Goal: Check status: Check status

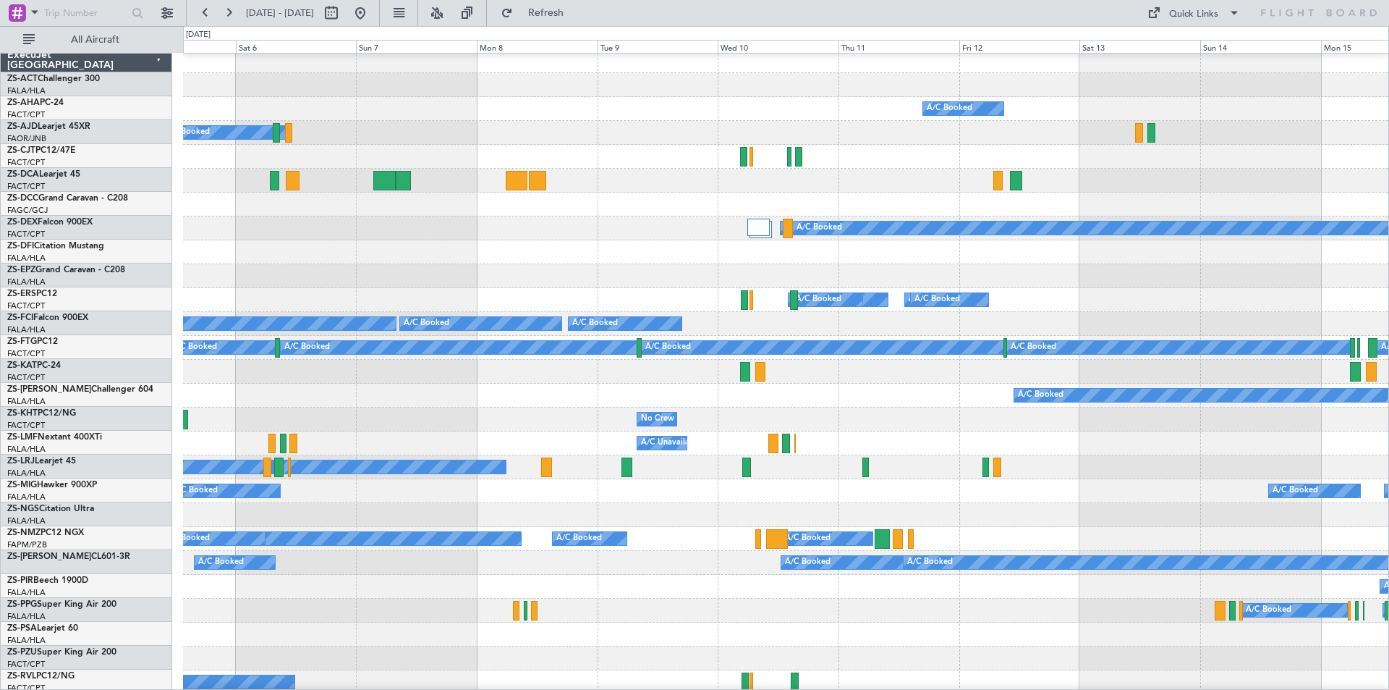
scroll to position [4, 0]
click at [489, 376] on div "A/C Unavailable A/C Unavailable" at bounding box center [785, 372] width 1205 height 24
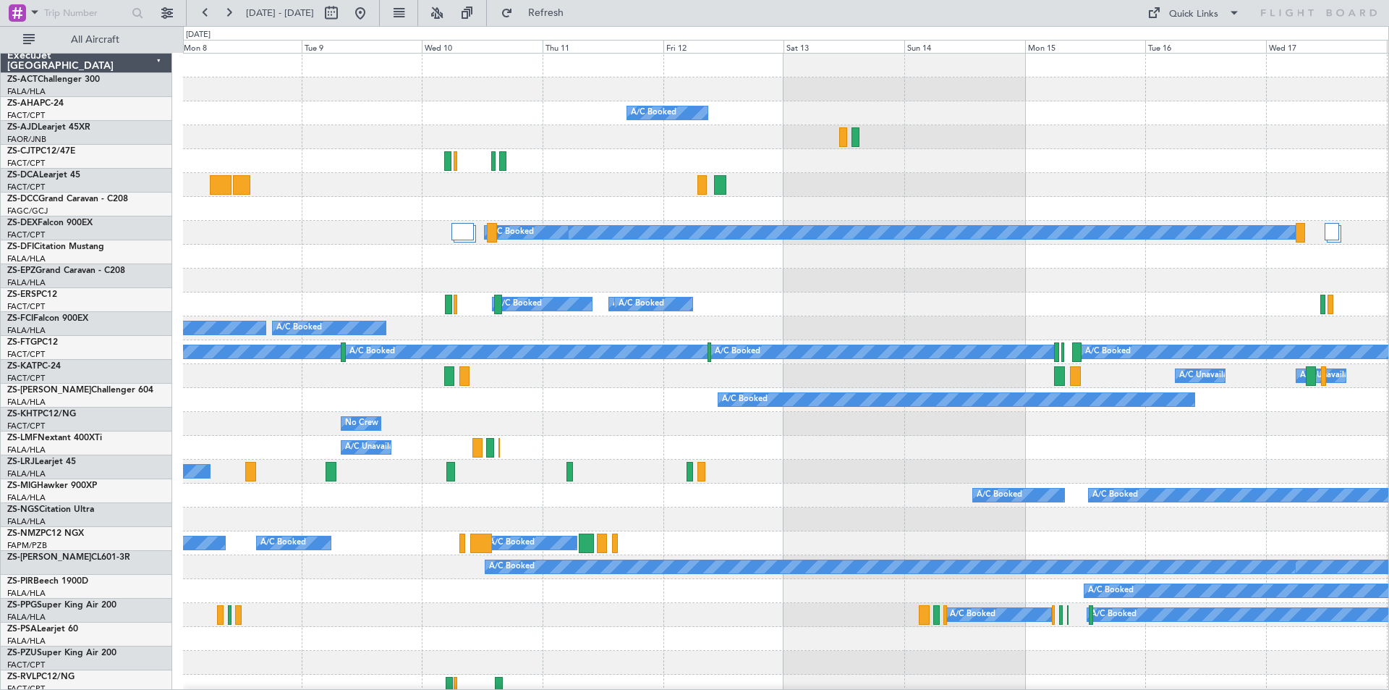
scroll to position [0, 0]
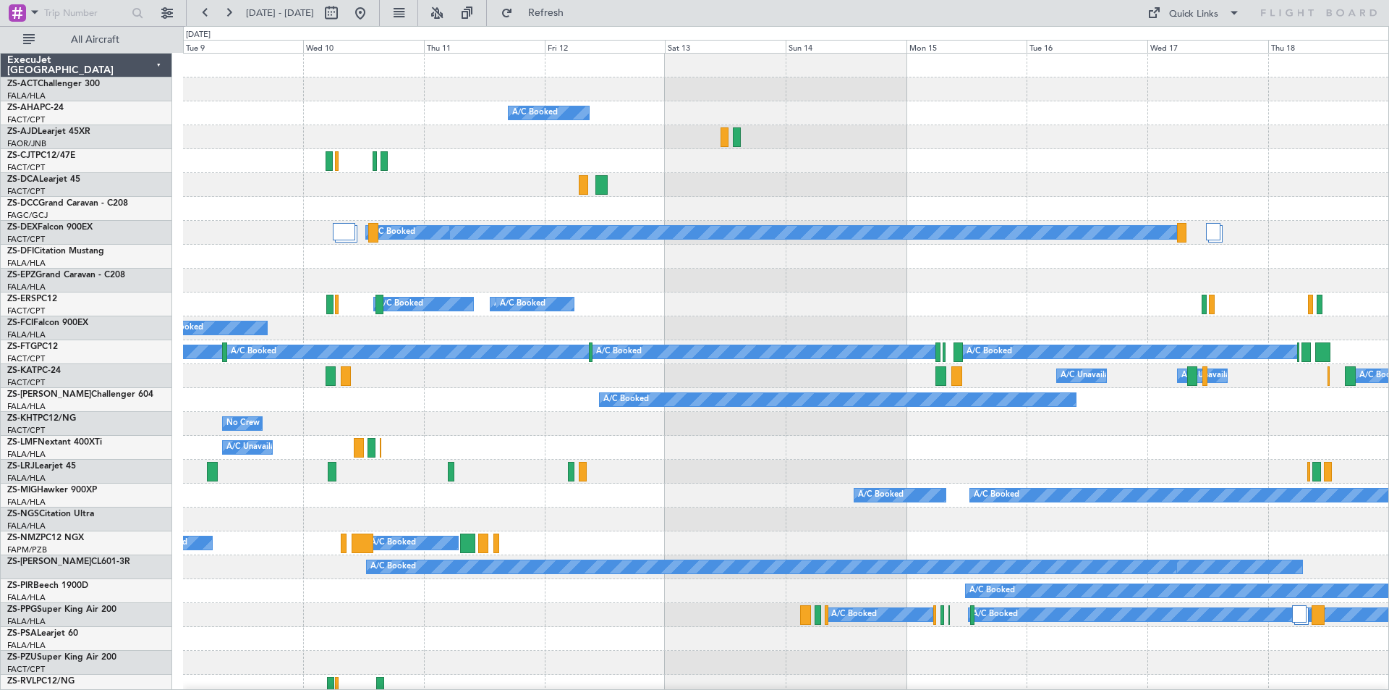
click at [750, 158] on div "A/C Booked A/C Booked A/C Booked A/C Booked A/C Booked A/C Booked A/C Booked A/…" at bounding box center [785, 686] width 1205 height 1265
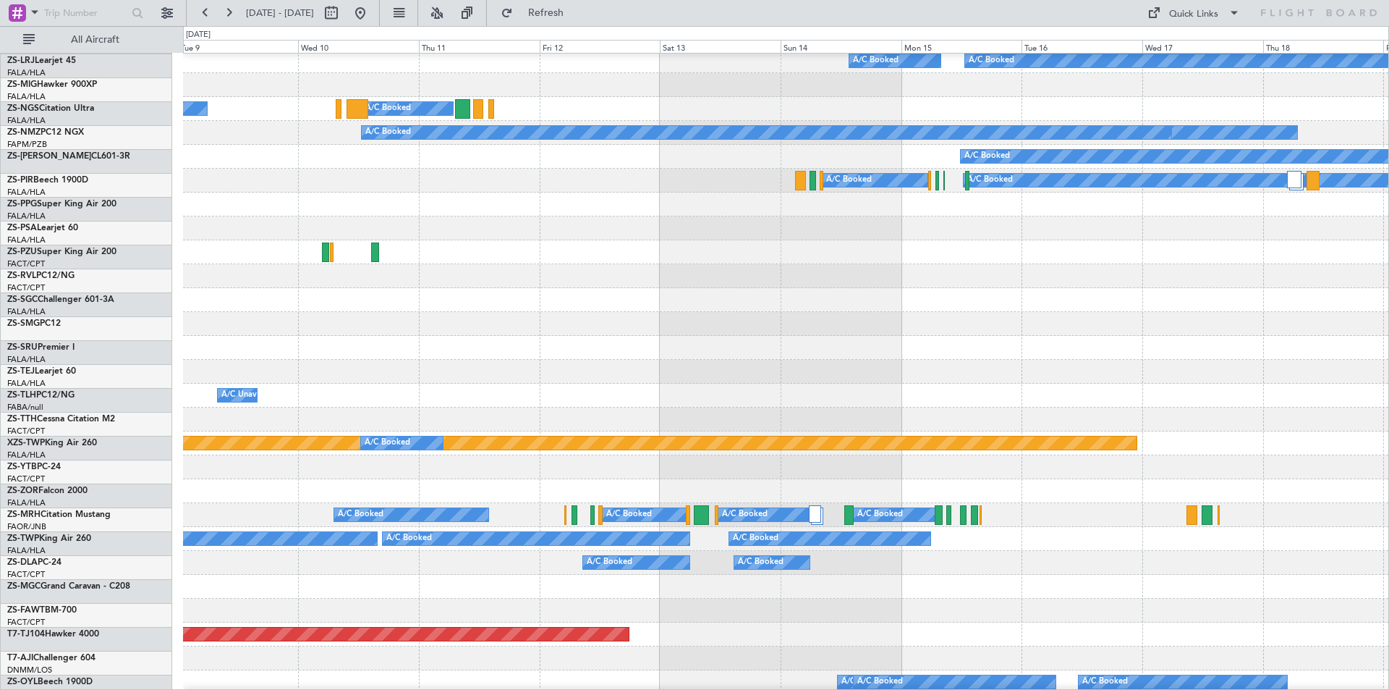
scroll to position [434, 0]
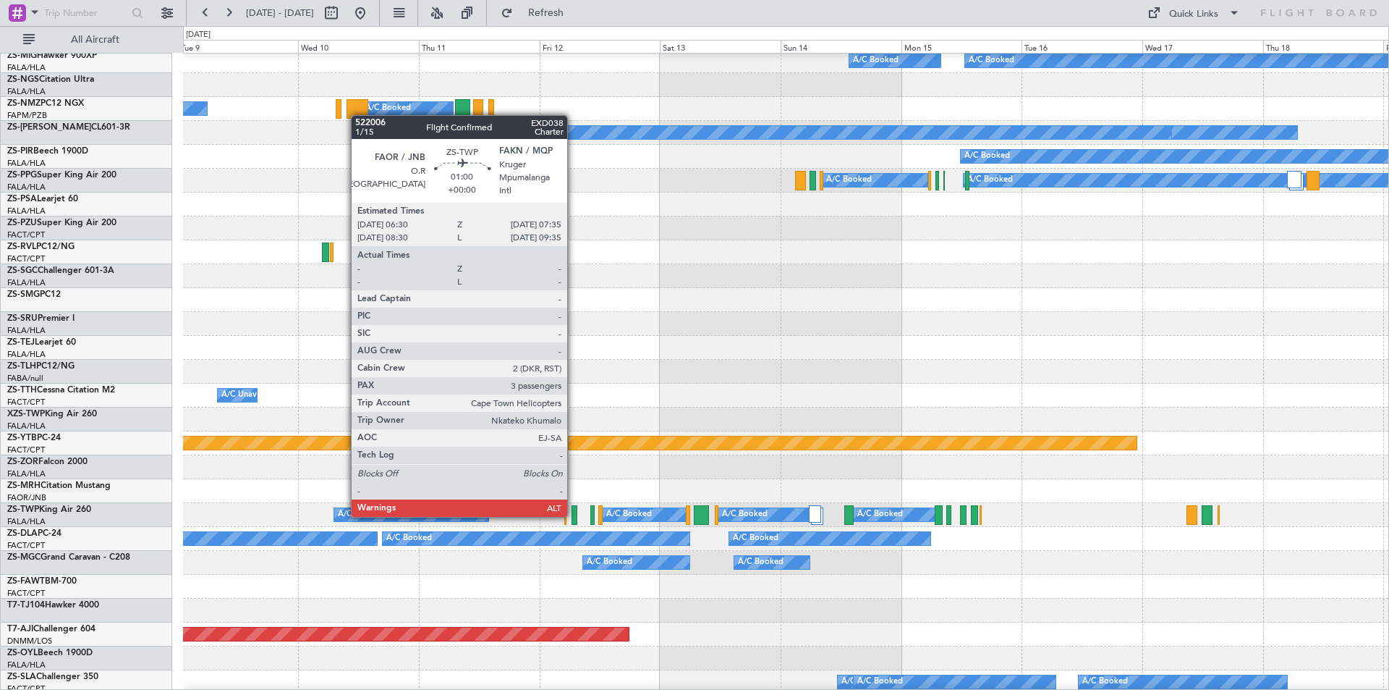
click at [574, 517] on div at bounding box center [575, 515] width 6 height 20
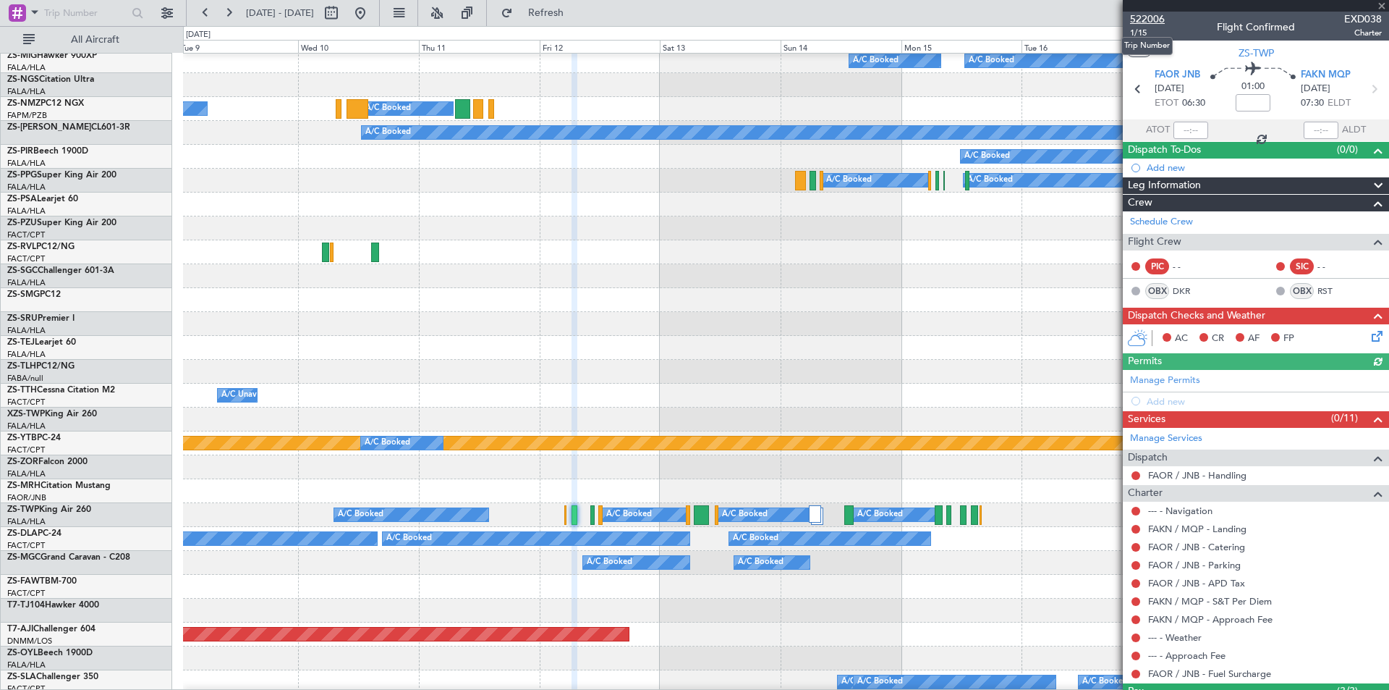
click at [1158, 19] on span "522006" at bounding box center [1147, 19] width 35 height 15
click at [1149, 17] on span "522006" at bounding box center [1147, 19] width 35 height 15
click at [1158, 20] on span "522006" at bounding box center [1147, 19] width 35 height 15
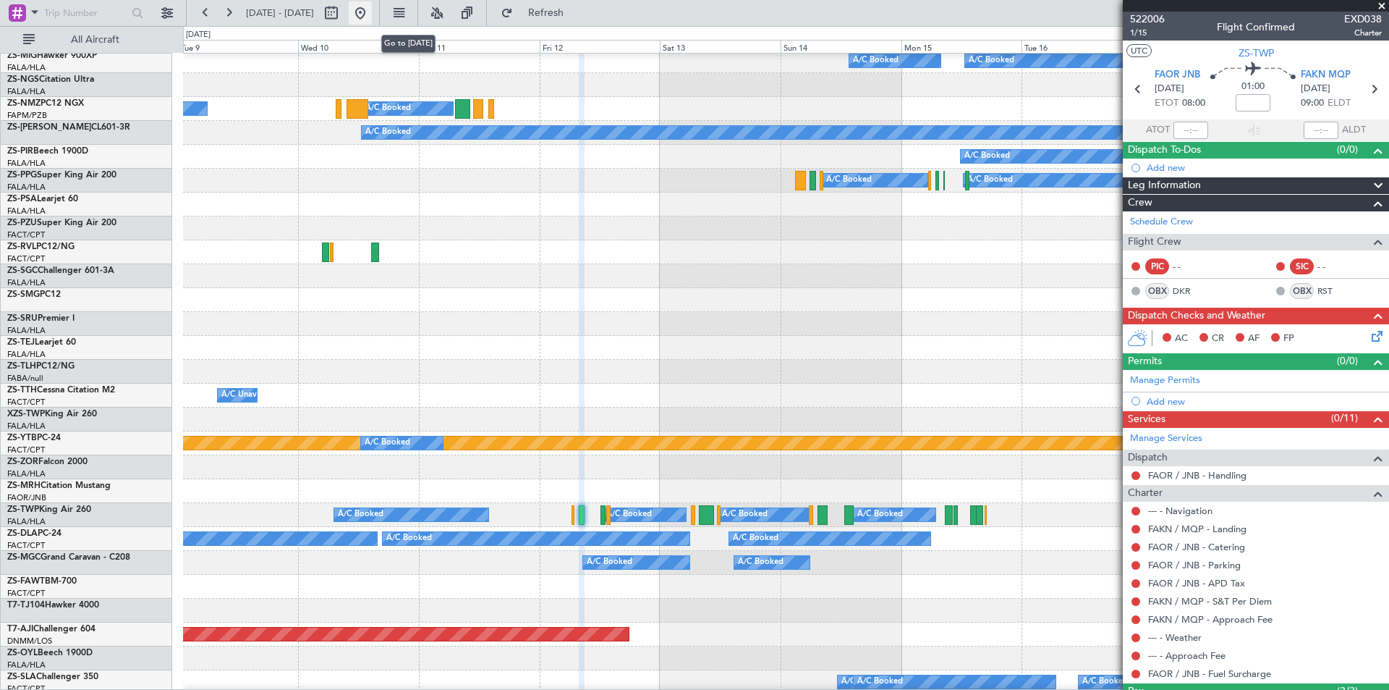
click at [372, 14] on button at bounding box center [360, 12] width 23 height 23
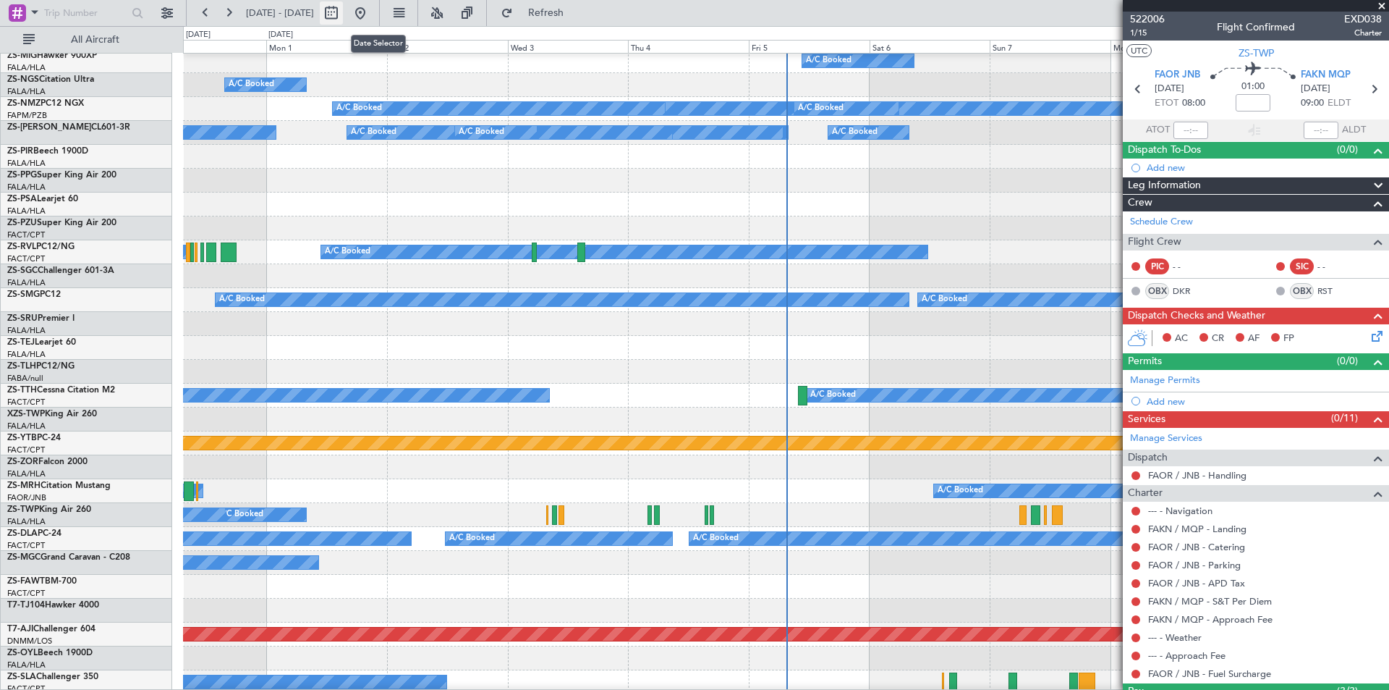
click at [343, 12] on button at bounding box center [331, 12] width 23 height 23
select select "8"
select select "2025"
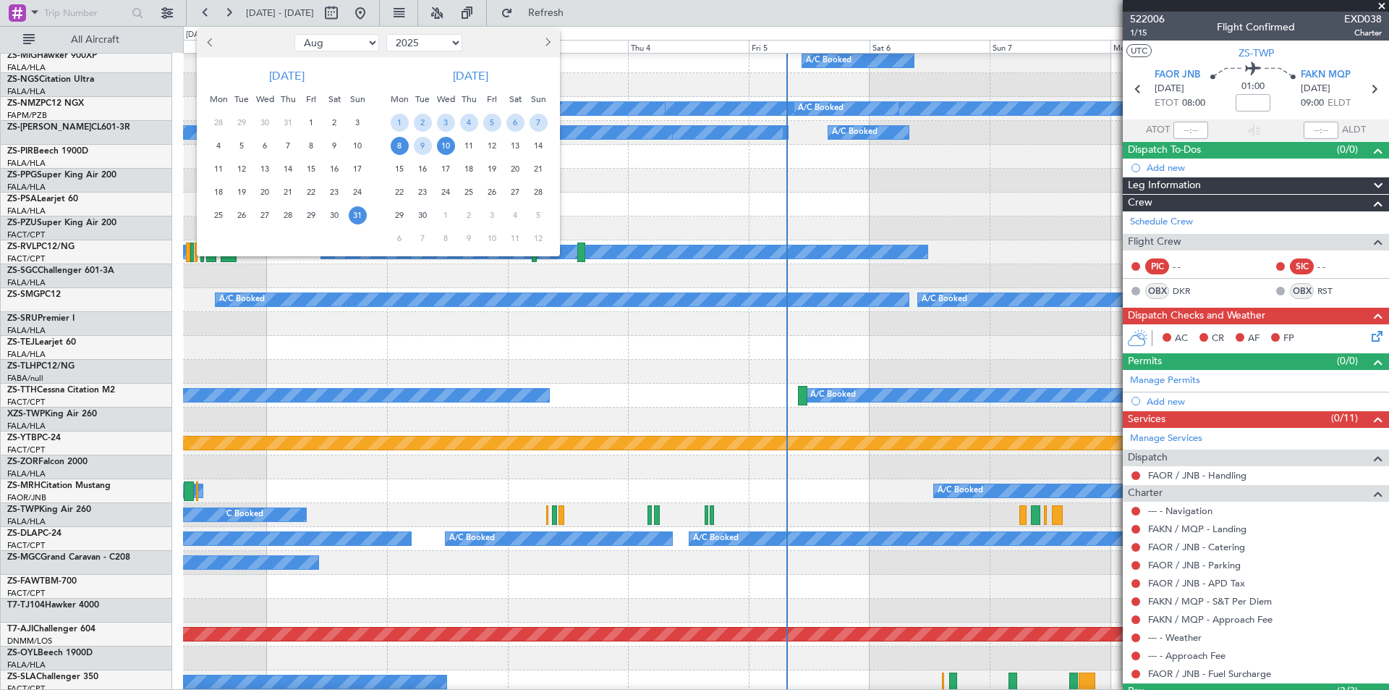
click at [395, 145] on span "8" at bounding box center [400, 146] width 18 height 18
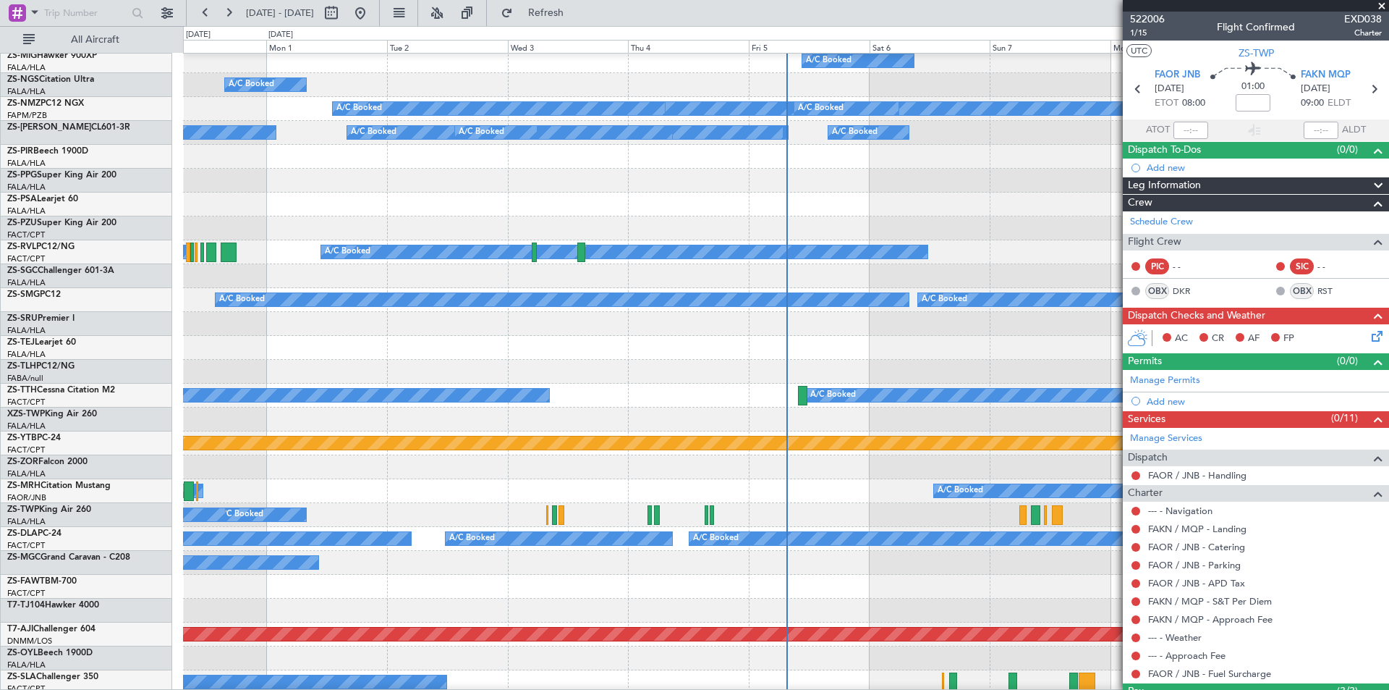
select select "9"
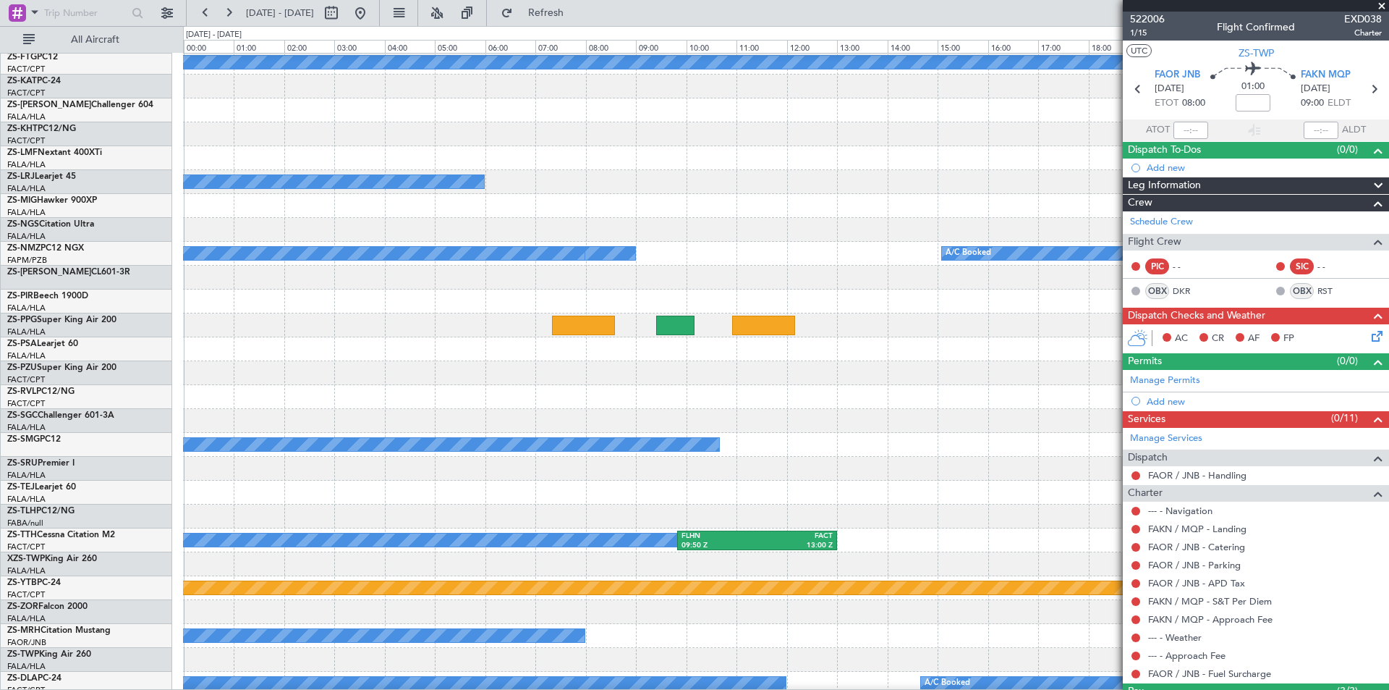
scroll to position [0, 0]
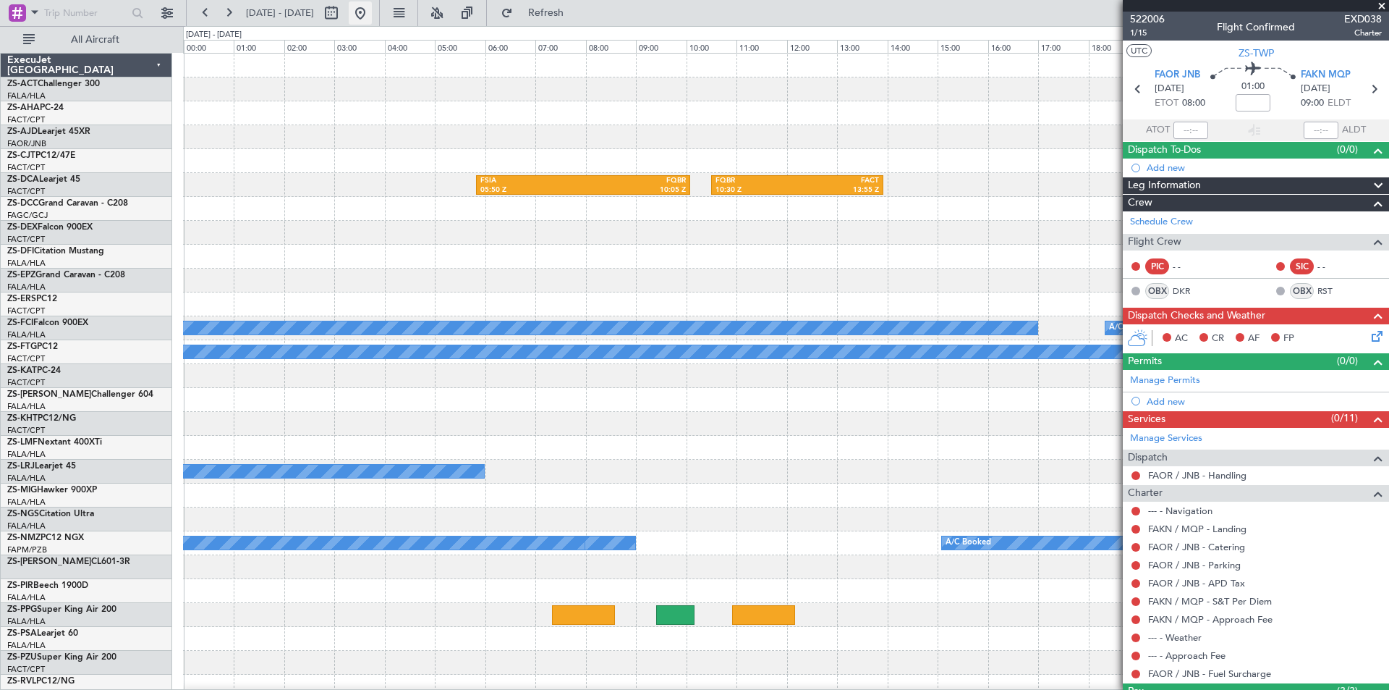
click at [372, 9] on button at bounding box center [360, 12] width 23 height 23
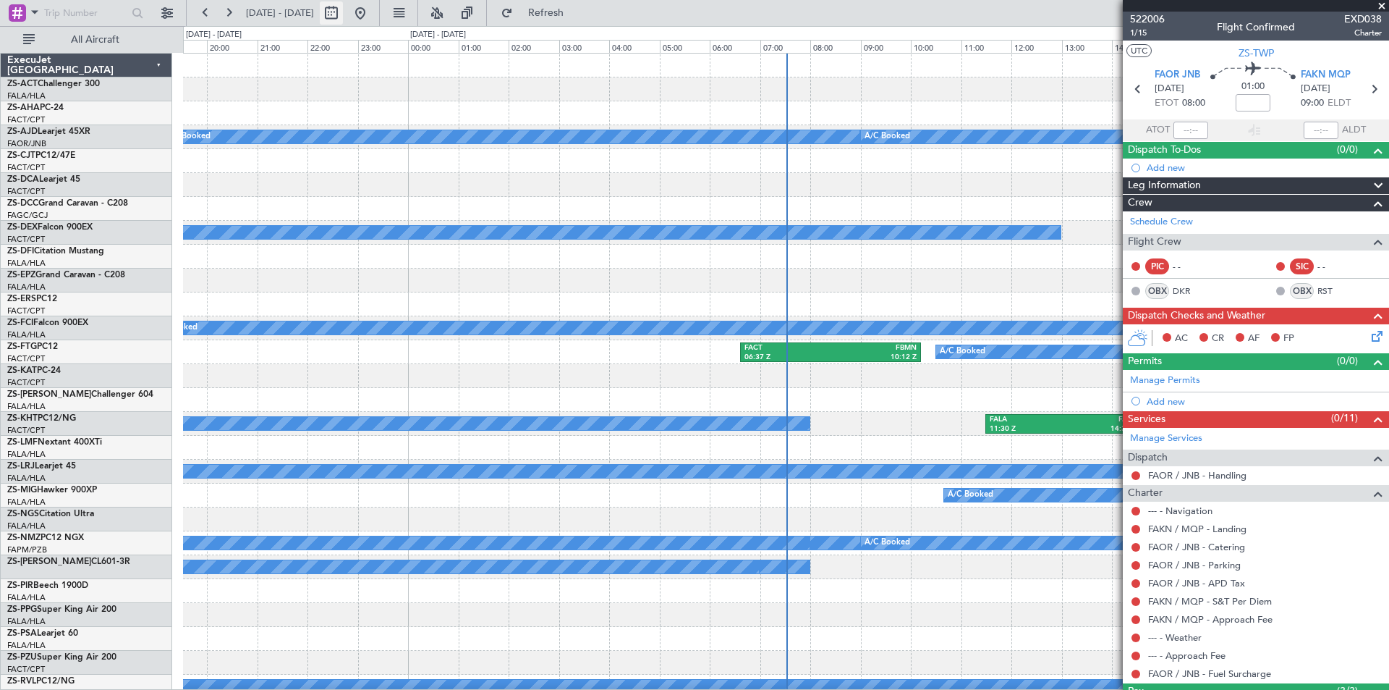
click at [343, 11] on button at bounding box center [331, 12] width 23 height 23
select select "9"
select select "2025"
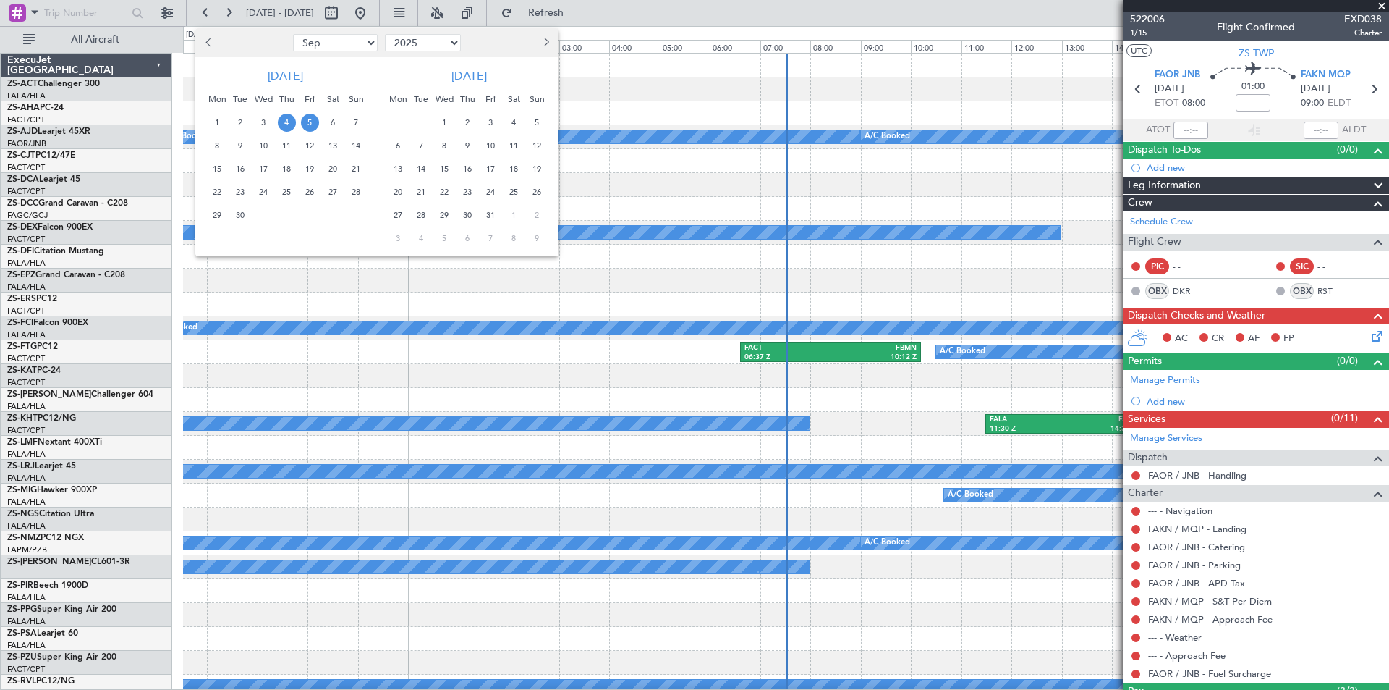
click at [312, 125] on span "5" at bounding box center [310, 123] width 18 height 18
click at [220, 148] on span "8" at bounding box center [217, 146] width 18 height 18
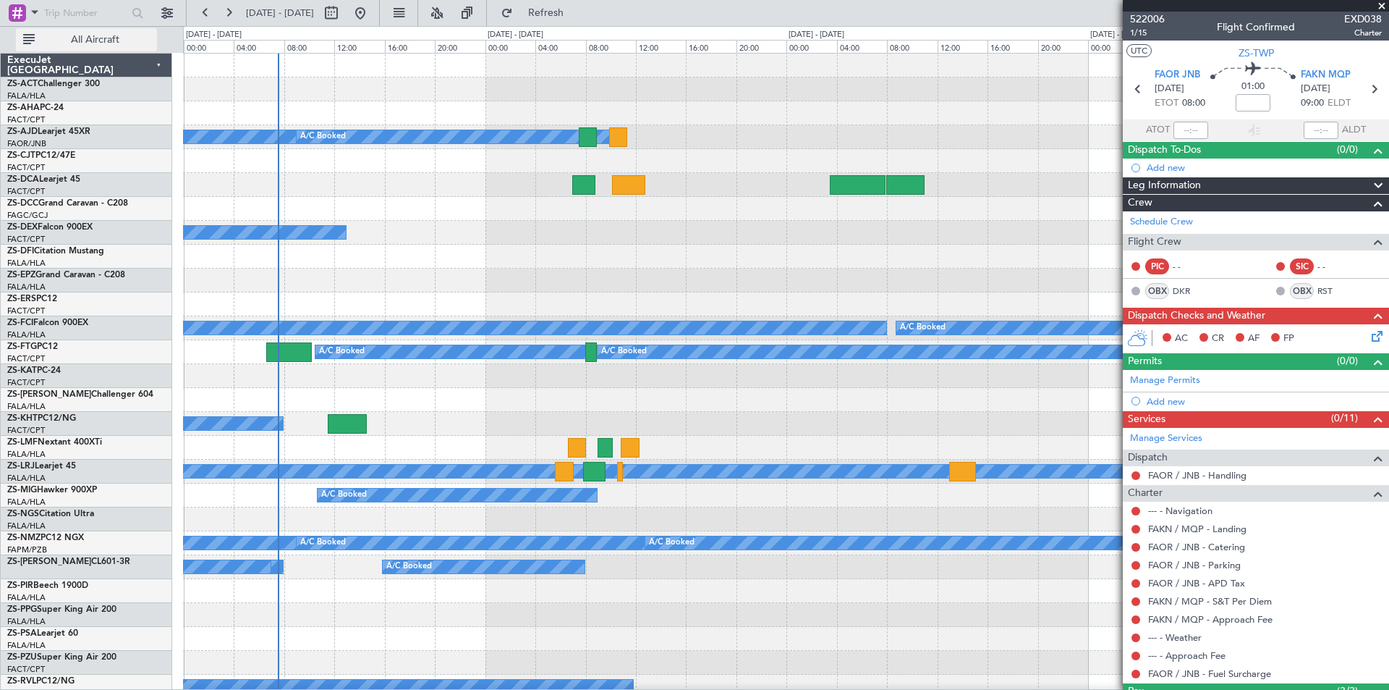
click at [70, 41] on span "All Aircraft" at bounding box center [95, 40] width 115 height 10
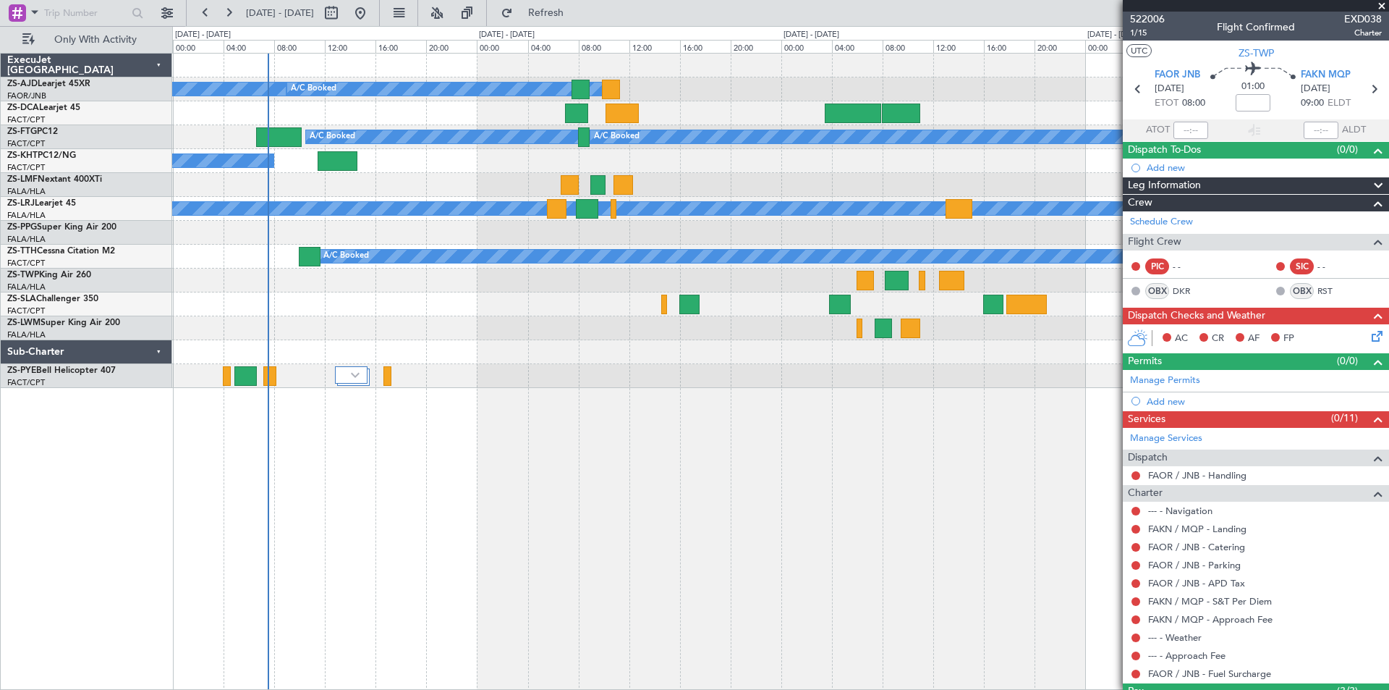
drag, startPoint x: 1383, startPoint y: 4, endPoint x: 1306, endPoint y: 181, distance: 192.8
click at [1383, 4] on span at bounding box center [1382, 6] width 14 height 13
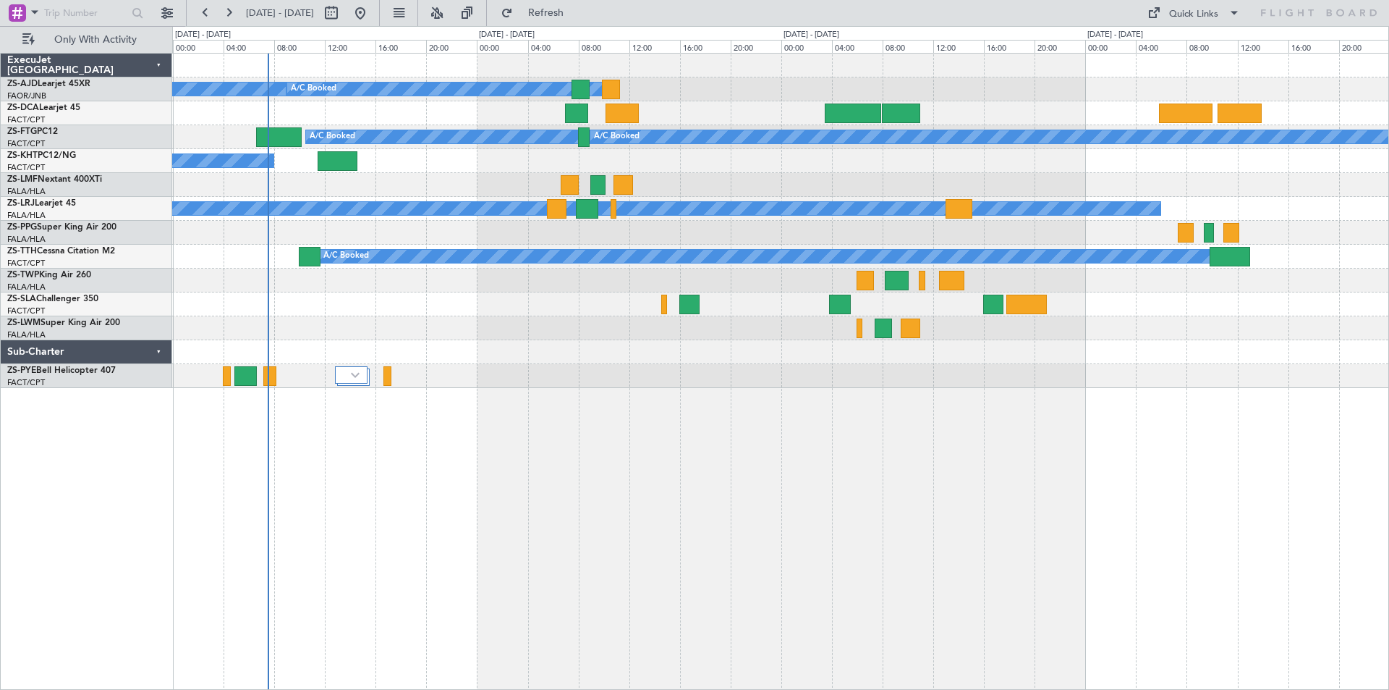
type input "0"
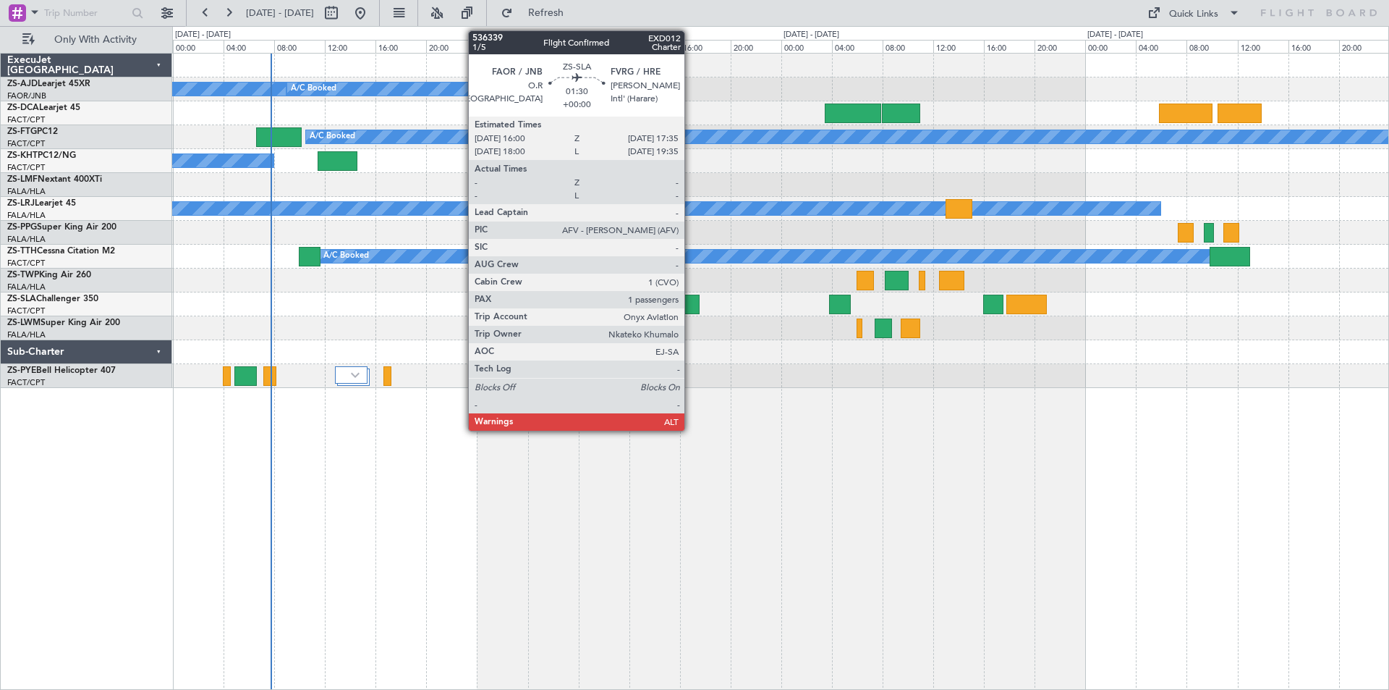
click at [691, 296] on div at bounding box center [689, 304] width 20 height 20
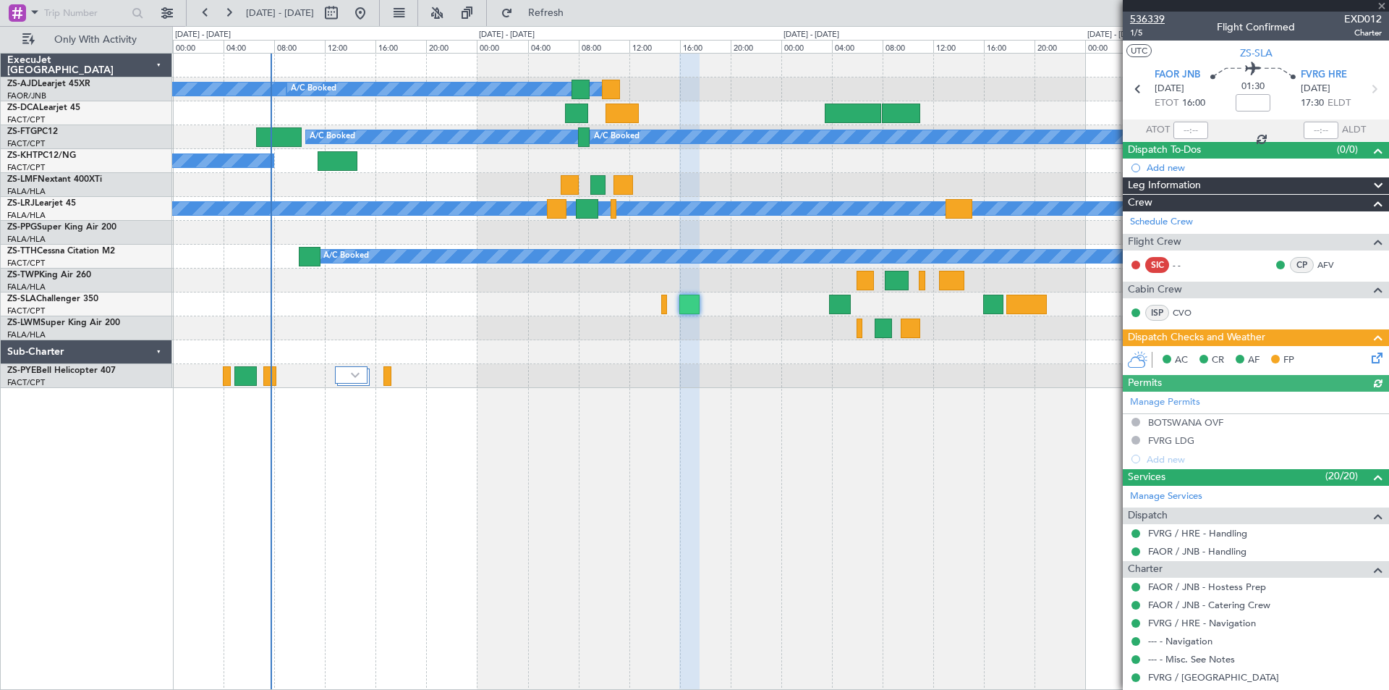
click at [1155, 17] on span "536339" at bounding box center [1147, 19] width 35 height 15
